Goal: Task Accomplishment & Management: Manage account settings

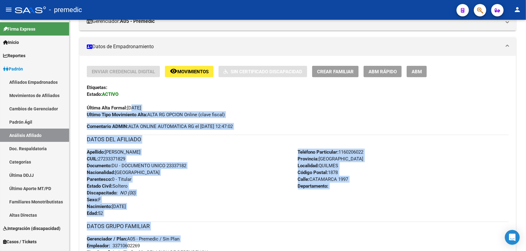
drag, startPoint x: 129, startPoint y: 232, endPoint x: 129, endPoint y: 253, distance: 21.4
click at [129, 251] on html "menu - premedic person Firma Express Inicio Calendario SSS Instructivos Contact…" at bounding box center [263, 125] width 526 height 251
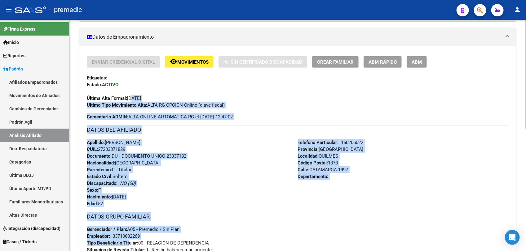
drag, startPoint x: 129, startPoint y: 253, endPoint x: 133, endPoint y: 104, distance: 149.3
click at [133, 104] on strong "Ultimo Tipo Movimiento Alta:" at bounding box center [117, 106] width 60 height 6
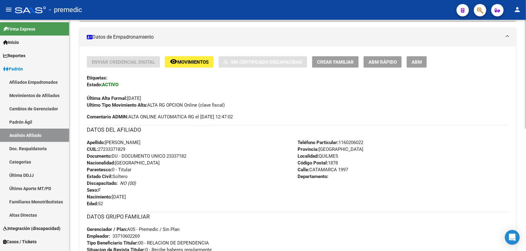
drag, startPoint x: 140, startPoint y: 96, endPoint x: 138, endPoint y: 150, distance: 53.3
click at [138, 150] on div "Enviar Credencial Digital remove_red_eye Movimientos Sin Certificado Discapacid…" at bounding box center [297, 175] width 421 height 238
click at [138, 149] on div "Apellido: [PERSON_NAME]: 27233371829 Documento: DU - DOCUMENTO UNICO 23337182 N…" at bounding box center [192, 173] width 211 height 68
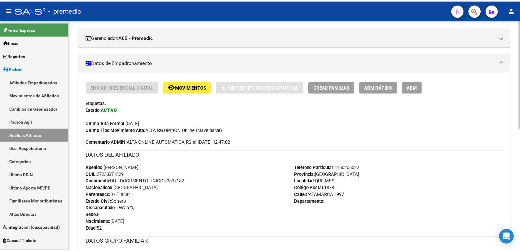
scroll to position [46, 0]
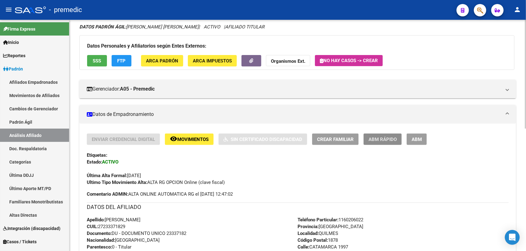
click at [370, 141] on span "ABM Rápido" at bounding box center [382, 140] width 28 height 6
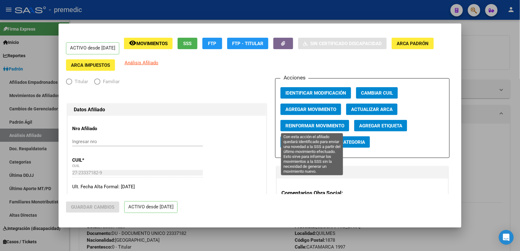
radio input "true"
type input "33-71060226-9"
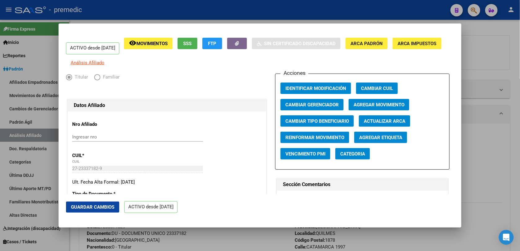
click at [165, 242] on div at bounding box center [260, 125] width 520 height 251
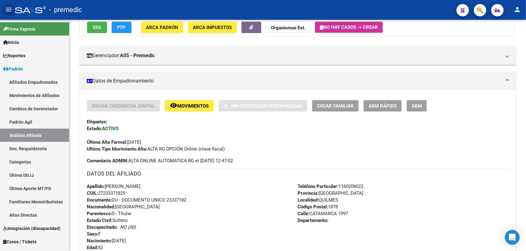
scroll to position [77, 0]
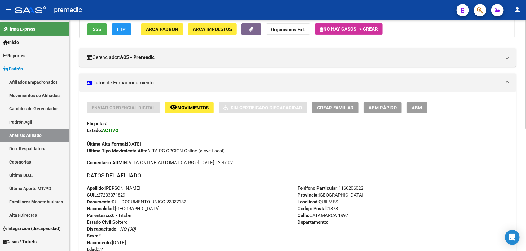
drag, startPoint x: 188, startPoint y: 174, endPoint x: 198, endPoint y: 195, distance: 23.1
click at [198, 195] on div "Enviar Credencial Digital remove_red_eye Movimientos Sin Certificado Discapacid…" at bounding box center [297, 221] width 421 height 238
click at [198, 195] on div "Apellido: [PERSON_NAME]: 27233371829 Documento: DU - DOCUMENTO UNICO 23337182 N…" at bounding box center [192, 219] width 211 height 68
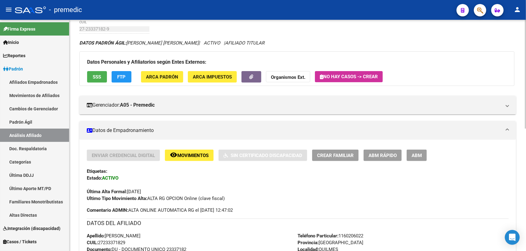
scroll to position [0, 0]
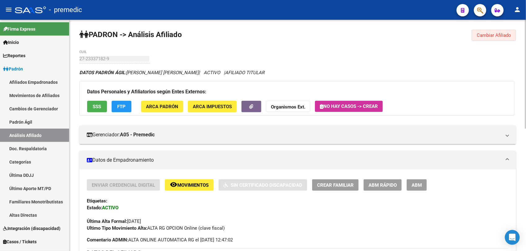
click at [498, 40] on button "Cambiar Afiliado" at bounding box center [493, 35] width 44 height 11
